Goal: Task Accomplishment & Management: Use online tool/utility

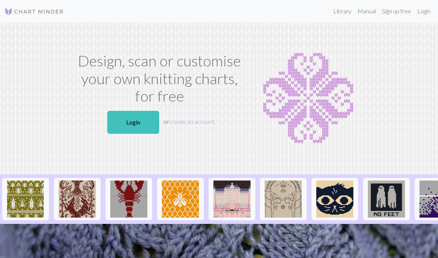
click at [130, 123] on link "Login" at bounding box center [133, 122] width 52 height 23
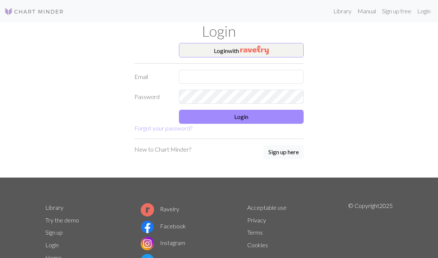
click at [249, 75] on input "text" at bounding box center [241, 77] width 125 height 14
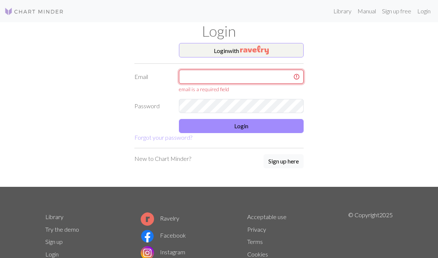
type input "b44793@naver.com"
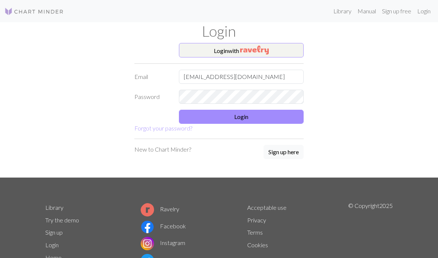
click at [278, 113] on button "Login" at bounding box center [241, 117] width 125 height 14
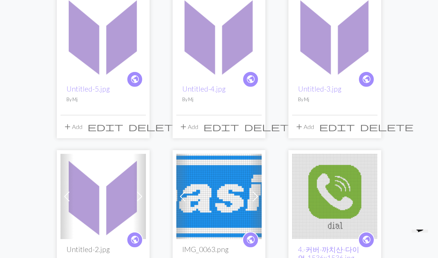
scroll to position [109, 0]
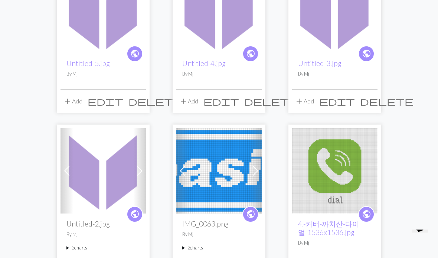
click at [103, 179] on img at bounding box center [103, 171] width 85 height 85
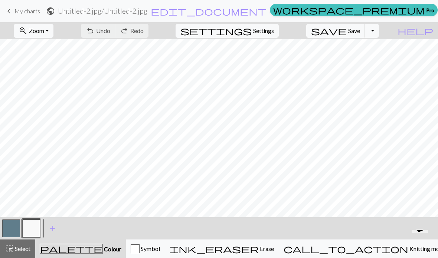
click at [14, 9] on link "keyboard_arrow_left My charts" at bounding box center [22, 11] width 36 height 13
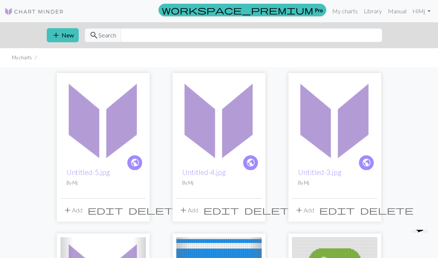
click at [105, 122] on img at bounding box center [103, 119] width 85 height 85
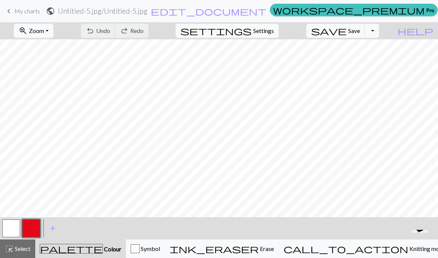
click at [13, 14] on span "keyboard_arrow_left" at bounding box center [8, 11] width 9 height 10
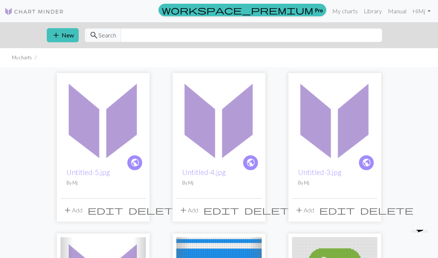
click at [224, 121] on img at bounding box center [218, 119] width 85 height 85
click at [223, 127] on img at bounding box center [218, 119] width 85 height 85
click at [112, 131] on img at bounding box center [103, 119] width 85 height 85
click at [339, 129] on img at bounding box center [334, 119] width 85 height 85
click at [355, 211] on span "edit" at bounding box center [337, 210] width 36 height 10
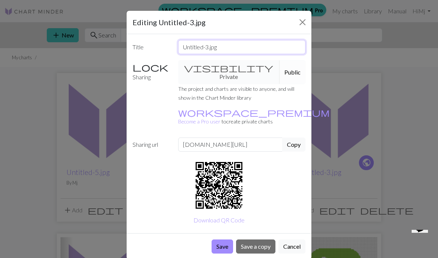
click at [259, 42] on input "Untitled-3.jpg" at bounding box center [242, 47] width 128 height 14
type input "죄Untitled-3.jpg"
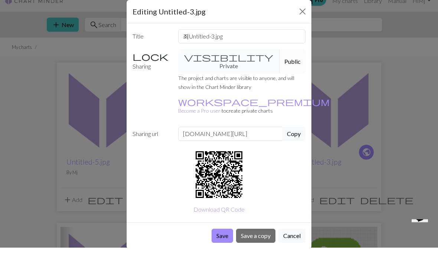
click at [153, 86] on div "Sharing visibility Private Public The project and charts are visible to anyone,…" at bounding box center [219, 96] width 182 height 72
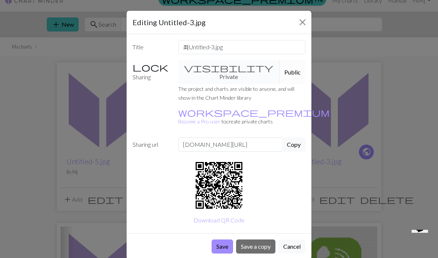
click at [225, 236] on button "Save" at bounding box center [223, 247] width 22 height 14
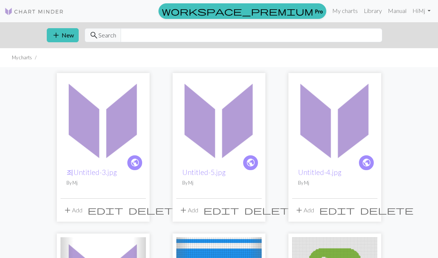
scroll to position [40, 0]
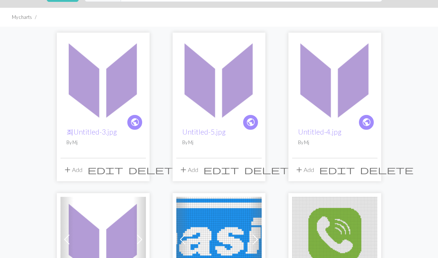
click at [218, 88] on img at bounding box center [218, 78] width 85 height 85
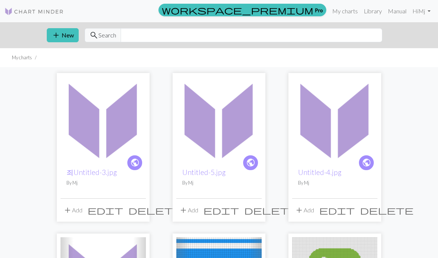
click at [239, 210] on span "edit" at bounding box center [221, 210] width 36 height 10
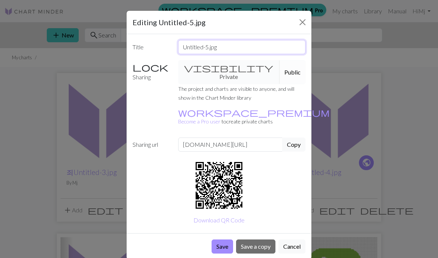
click at [188, 42] on input "Untitled-5.jpg" at bounding box center [242, 47] width 128 height 14
type input "[DEMOGRAPHIC_DATA]Untitled-5.jpg"
click at [169, 58] on div "Title 성Untitled-5.jpg Sharing visibility Private Public The project and charts …" at bounding box center [219, 133] width 185 height 199
click at [217, 240] on button "Save" at bounding box center [223, 247] width 22 height 14
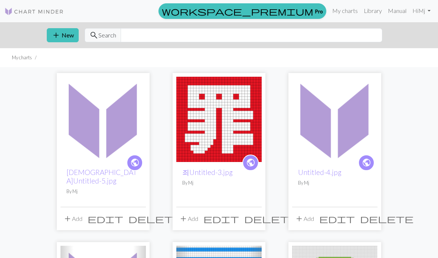
click at [322, 149] on img at bounding box center [334, 119] width 85 height 85
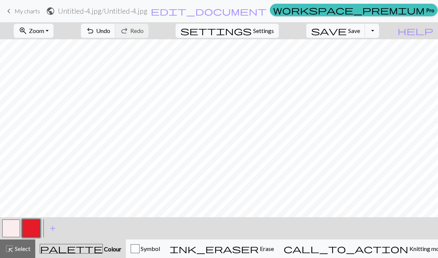
click at [225, 9] on span "edit_document" at bounding box center [209, 11] width 116 height 10
select select "68b34a633eea154e623b41b5"
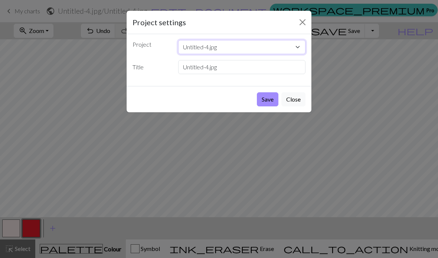
click at [187, 48] on select "성Untitled-5.jpg 죄Untitled-3.jpg Untitled-4.jpg Untitled-2.jpg IMG_0063.png 4.-커…" at bounding box center [242, 47] width 128 height 14
click at [186, 68] on input "Untitled-4.jpg" at bounding box center [242, 67] width 128 height 14
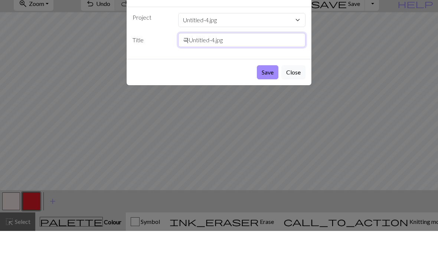
type input "극Untitled-4.jpg"
click at [260, 92] on button "Save" at bounding box center [268, 99] width 22 height 14
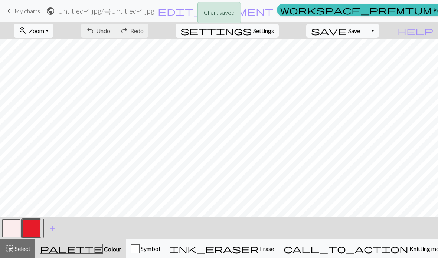
click at [15, 4] on div "Chart saved" at bounding box center [219, 14] width 438 height 29
click at [9, 7] on span "keyboard_arrow_left" at bounding box center [8, 11] width 9 height 10
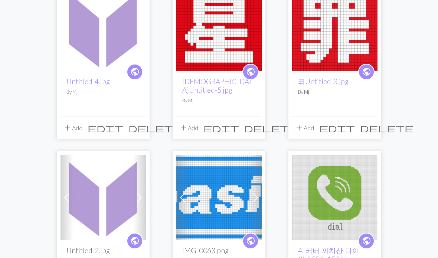
scroll to position [91, 0]
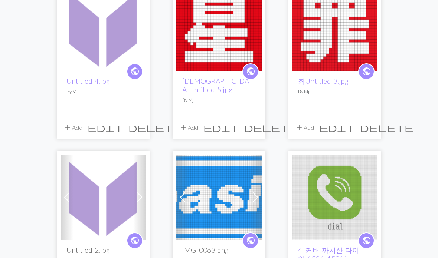
click at [99, 212] on img at bounding box center [103, 197] width 85 height 85
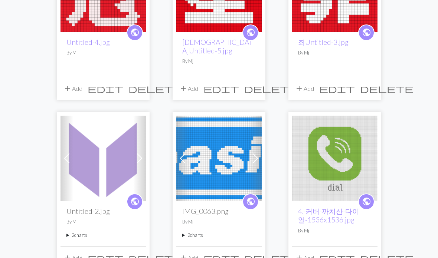
scroll to position [130, 0]
click at [123, 253] on span "edit" at bounding box center [106, 258] width 36 height 10
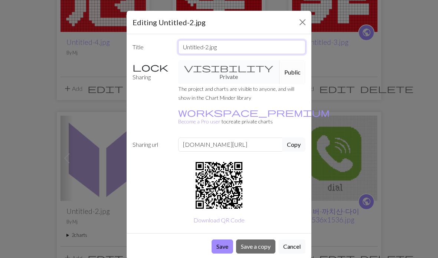
click at [195, 43] on input "Untitled-2.jpg" at bounding box center [242, 47] width 128 height 14
type input "죄Untitled-2.jpg"
click at [160, 84] on div "Sharing visibility Private Public The project and charts are visible to anyone,…" at bounding box center [219, 96] width 182 height 72
click at [223, 240] on button "Save" at bounding box center [223, 247] width 22 height 14
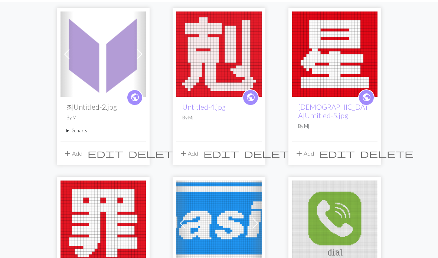
scroll to position [62, 0]
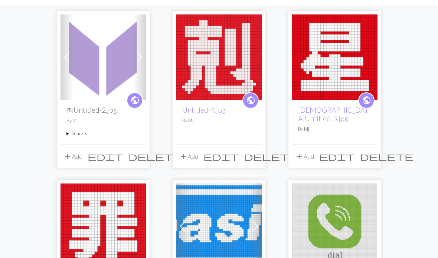
click at [100, 216] on img at bounding box center [103, 226] width 85 height 85
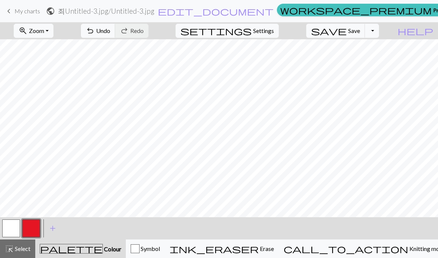
click at [110, 31] on span "Undo" at bounding box center [103, 30] width 14 height 7
click at [16, 242] on button "highlight_alt Select Select" at bounding box center [17, 249] width 35 height 19
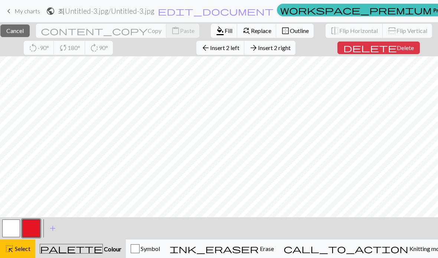
click at [23, 241] on button "highlight_alt Select Select" at bounding box center [17, 249] width 35 height 19
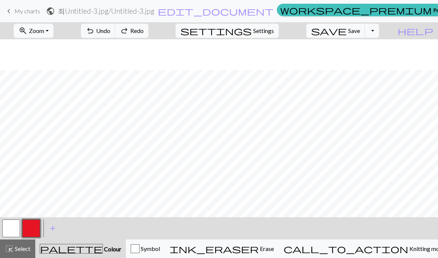
scroll to position [164, 0]
click at [408, 251] on span "Knitting mode" at bounding box center [426, 248] width 37 height 7
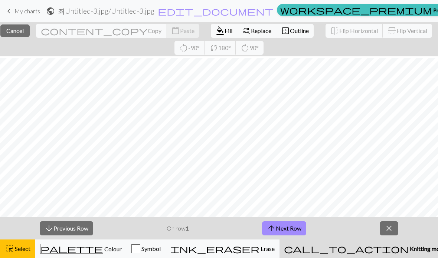
scroll to position [18, 0]
click at [162, 228] on div "arrow_downward Previous Row On row 1 arrow_upward Next Row close" at bounding box center [219, 229] width 438 height 22
click at [291, 228] on button "arrow_upward Next Row" at bounding box center [284, 229] width 44 height 14
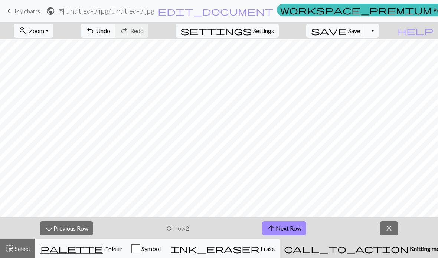
click at [73, 225] on button "arrow_downward Previous Row" at bounding box center [66, 229] width 53 height 14
click at [285, 232] on button "arrow_upward Next Row" at bounding box center [284, 229] width 44 height 14
click at [280, 229] on button "arrow_upward Next Row" at bounding box center [284, 229] width 44 height 14
click at [77, 224] on button "arrow_downward Previous Row" at bounding box center [66, 229] width 53 height 14
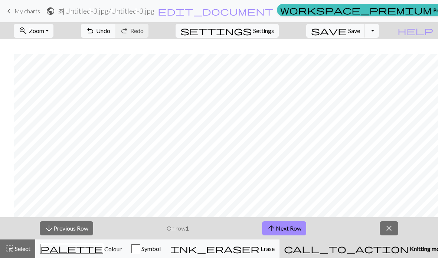
scroll to position [252, 0]
click at [286, 225] on button "arrow_upward Next Row" at bounding box center [284, 229] width 44 height 14
click at [282, 227] on button "arrow_upward Next Row" at bounding box center [284, 229] width 44 height 14
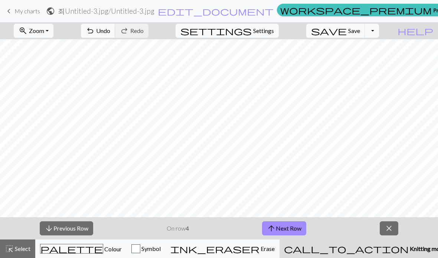
click at [275, 226] on span "arrow_upward" at bounding box center [271, 228] width 9 height 10
click at [292, 229] on button "arrow_upward Next Row" at bounding box center [284, 229] width 44 height 14
click at [281, 230] on button "arrow_upward Next Row" at bounding box center [284, 229] width 44 height 14
click at [279, 231] on button "arrow_upward Next Row" at bounding box center [284, 229] width 44 height 14
click at [272, 224] on span "arrow_upward" at bounding box center [271, 228] width 9 height 10
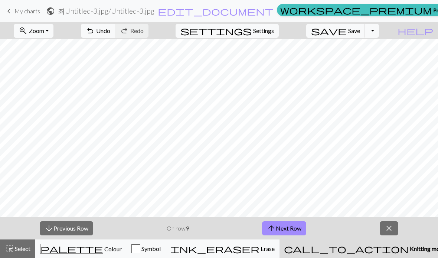
click at [283, 228] on button "arrow_upward Next Row" at bounding box center [284, 229] width 44 height 14
click at [289, 224] on button "arrow_upward Next Row" at bounding box center [286, 229] width 44 height 14
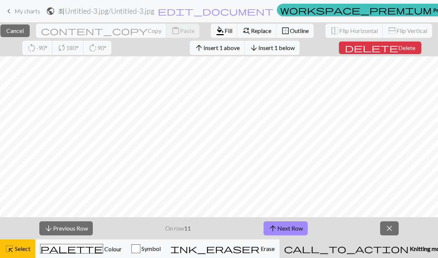
scroll to position [67, 0]
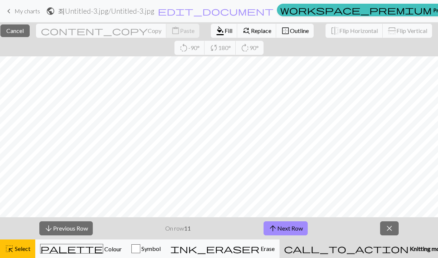
click at [293, 234] on button "arrow_upward Next Row" at bounding box center [286, 229] width 44 height 14
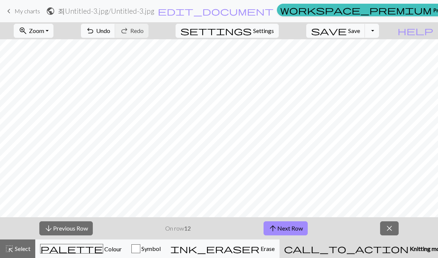
scroll to position [63, 0]
click at [285, 227] on button "arrow_upward Next Row" at bounding box center [286, 229] width 44 height 14
click at [282, 224] on button "arrow_upward Next Row" at bounding box center [286, 229] width 44 height 14
